Goal: Find specific page/section: Find specific page/section

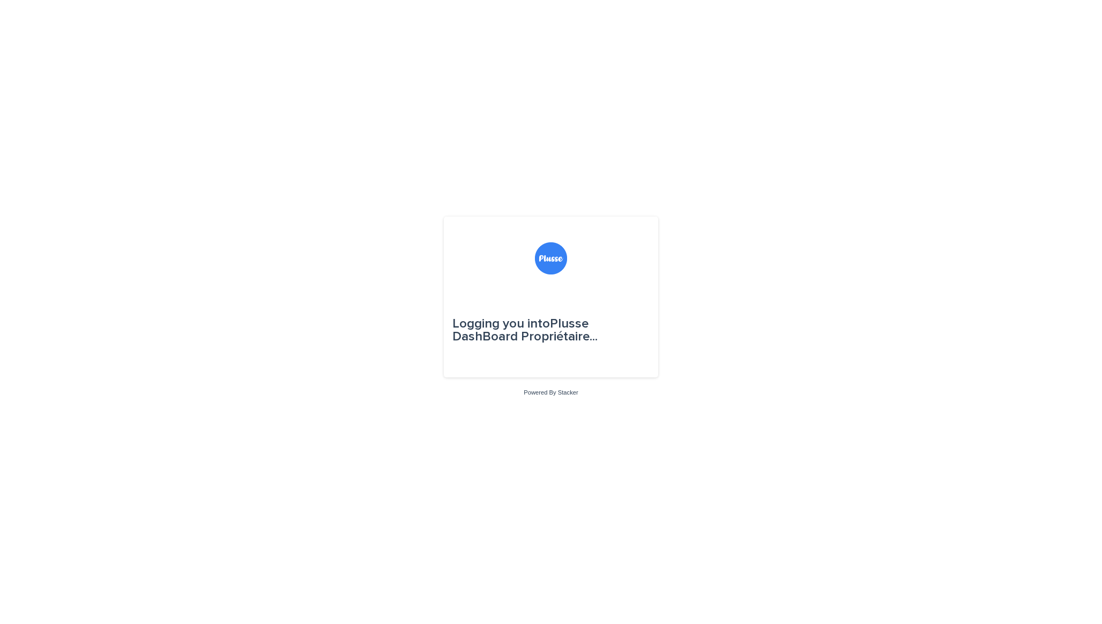
click at [545, 264] on img at bounding box center [551, 258] width 32 height 32
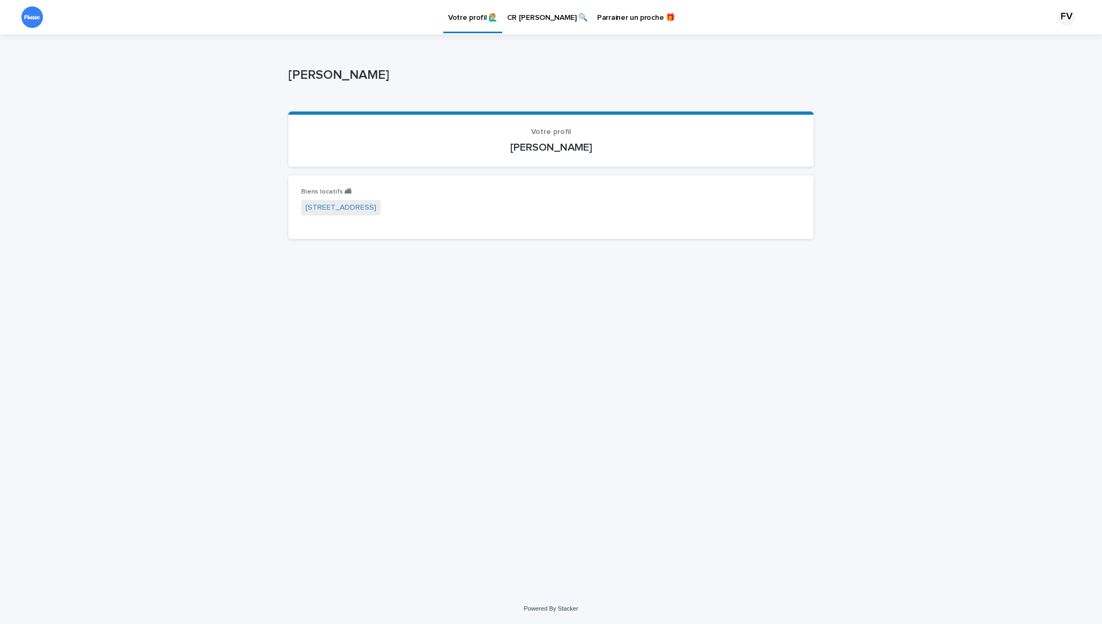
click at [538, 17] on p "CR [PERSON_NAME] 🔍" at bounding box center [547, 11] width 80 height 23
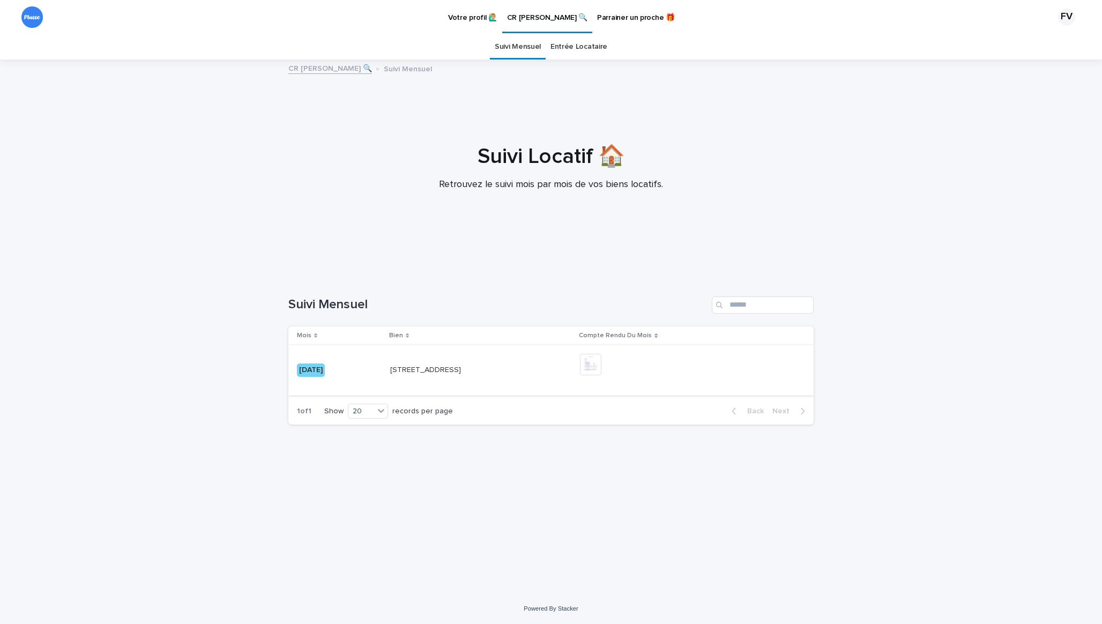
click at [602, 366] on img at bounding box center [590, 364] width 21 height 21
